Goal: Task Accomplishment & Management: Use online tool/utility

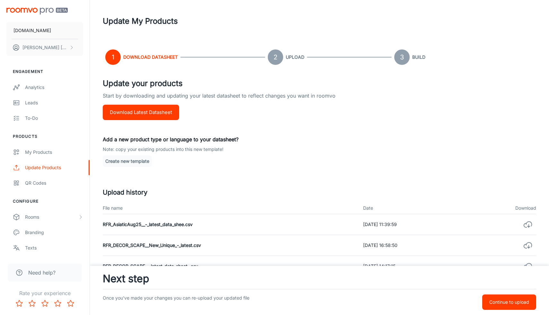
click at [508, 301] on p "Continue to upload" at bounding box center [510, 302] width 40 height 7
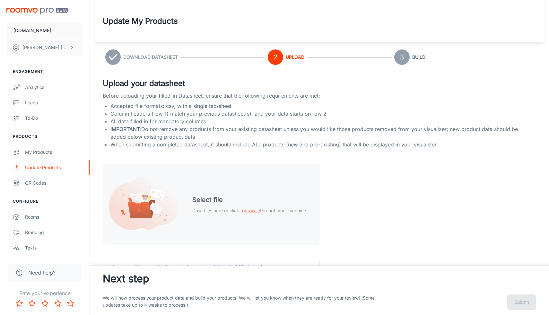
scroll to position [1, 0]
click at [246, 198] on h5 "Select file" at bounding box center [249, 199] width 114 height 10
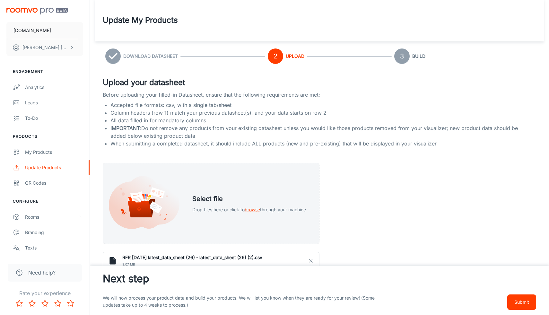
click at [520, 305] on p "Submit" at bounding box center [522, 302] width 15 height 7
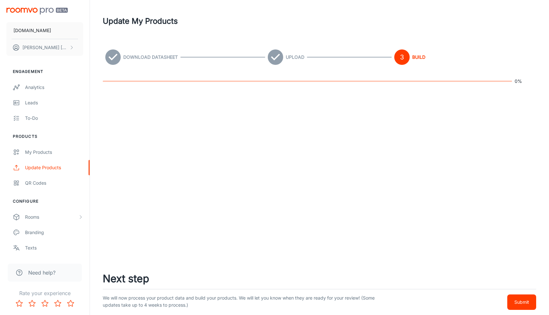
scroll to position [0, 0]
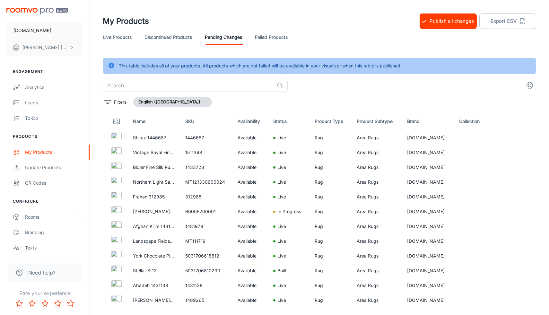
click at [464, 20] on button "Publish all changes" at bounding box center [448, 20] width 57 height 15
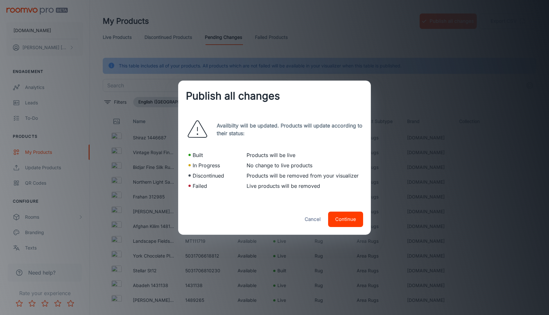
click at [351, 218] on button "Continue" at bounding box center [345, 219] width 35 height 15
